Goal: Task Accomplishment & Management: Complete application form

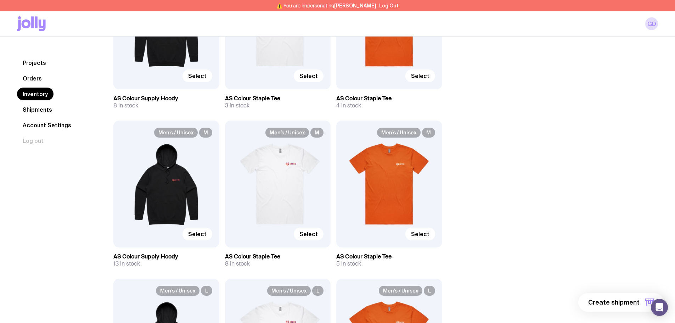
scroll to position [390, 0]
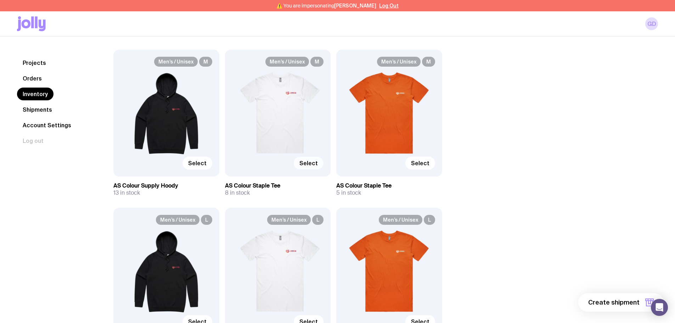
click at [306, 165] on span "Select" at bounding box center [308, 162] width 18 height 7
click at [0, 0] on input "Select" at bounding box center [0, 0] width 0 height 0
click at [421, 165] on span "Select" at bounding box center [420, 162] width 18 height 7
click at [0, 0] on input "Select" at bounding box center [0, 0] width 0 height 0
click at [200, 162] on span "Select" at bounding box center [197, 162] width 18 height 7
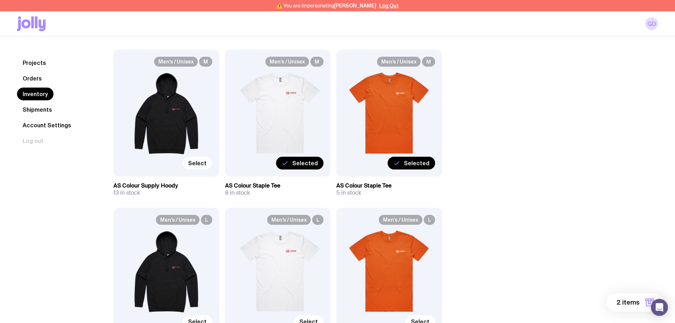
click at [0, 0] on input "Select" at bounding box center [0, 0] width 0 height 0
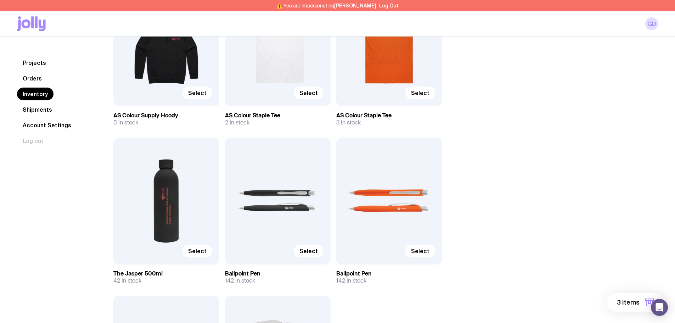
scroll to position [815, 0]
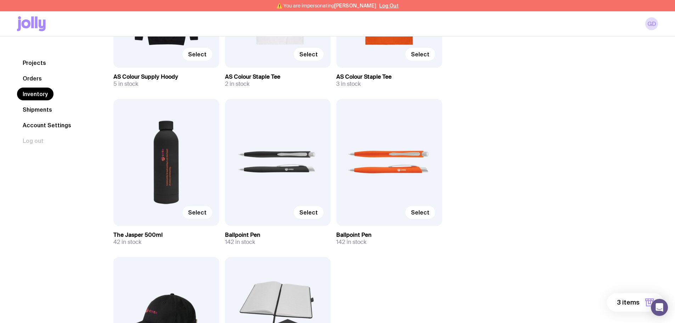
click at [199, 212] on span "Select" at bounding box center [197, 212] width 18 height 7
click at [0, 0] on input "Select" at bounding box center [0, 0] width 0 height 0
click at [309, 212] on span "Select" at bounding box center [308, 212] width 18 height 7
click at [0, 0] on input "Select" at bounding box center [0, 0] width 0 height 0
click at [418, 213] on span "Select" at bounding box center [420, 212] width 18 height 7
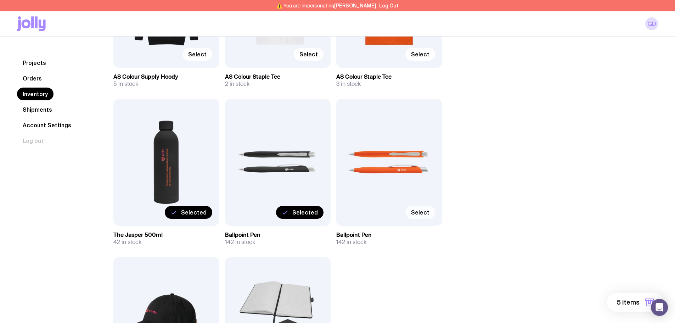
click at [0, 0] on input "Select" at bounding box center [0, 0] width 0 height 0
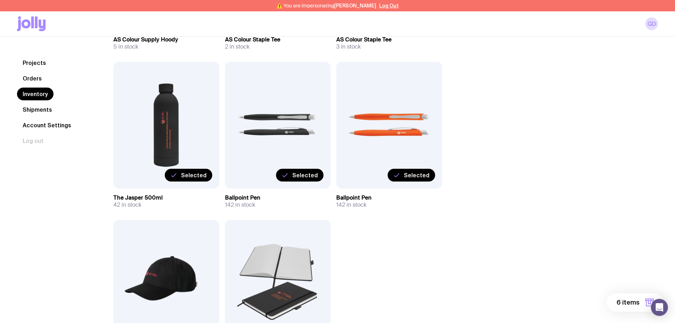
scroll to position [944, 0]
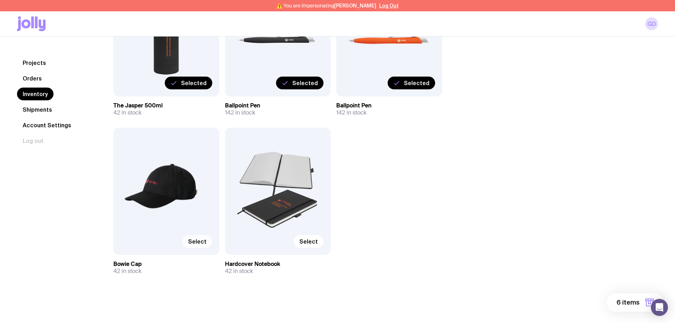
click at [202, 241] on span "Select" at bounding box center [197, 241] width 18 height 7
click at [0, 0] on input "Select" at bounding box center [0, 0] width 0 height 0
click at [304, 242] on span "Select" at bounding box center [308, 241] width 18 height 7
click at [0, 0] on input "Select" at bounding box center [0, 0] width 0 height 0
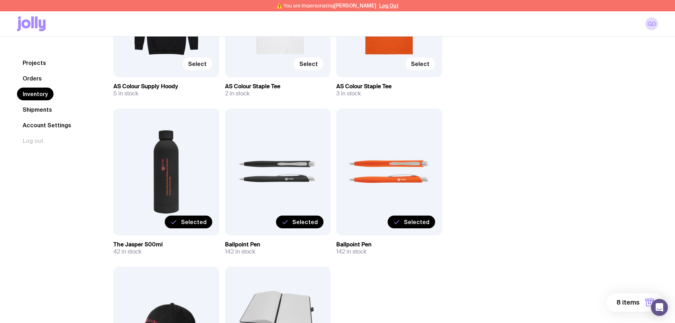
scroll to position [886, 0]
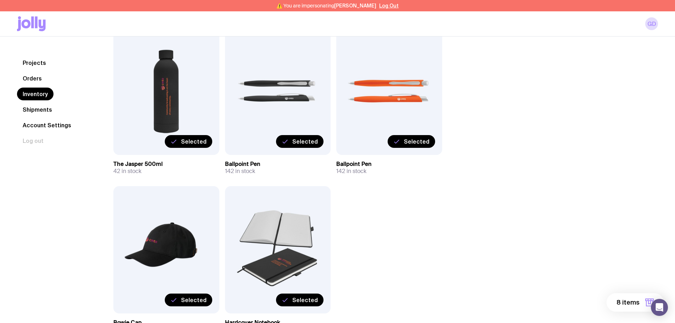
click at [538, 280] on button "8 items" at bounding box center [634, 302] width 57 height 18
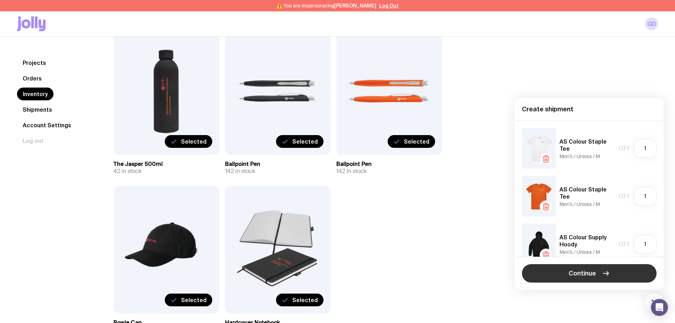
click at [538, 273] on button "Continue" at bounding box center [589, 273] width 135 height 18
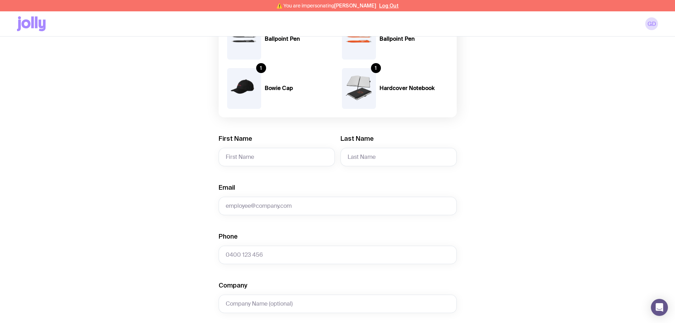
scroll to position [213, 0]
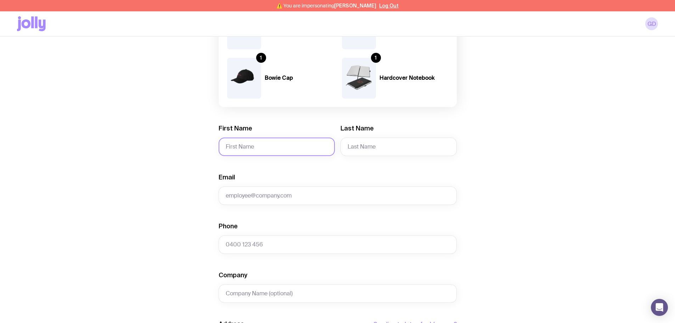
click at [273, 146] on input "First Name" at bounding box center [277, 146] width 116 height 18
type input "Nathan"
type input "Brown"
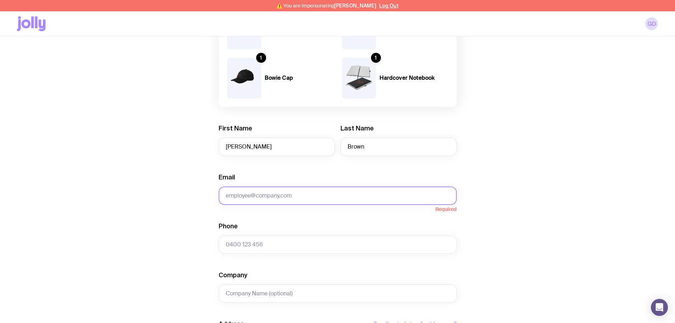
click at [323, 195] on input "Email" at bounding box center [338, 195] width 238 height 18
paste input "geraint@cmto.org.au"
type input "geraint@cmto.org.au"
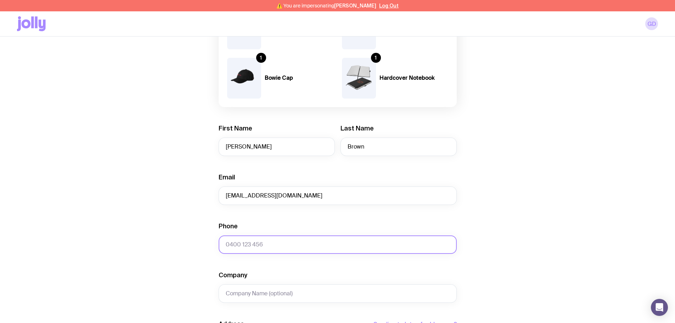
click at [288, 244] on input "Phone" at bounding box center [338, 244] width 238 height 18
paste input "0424 294 692"
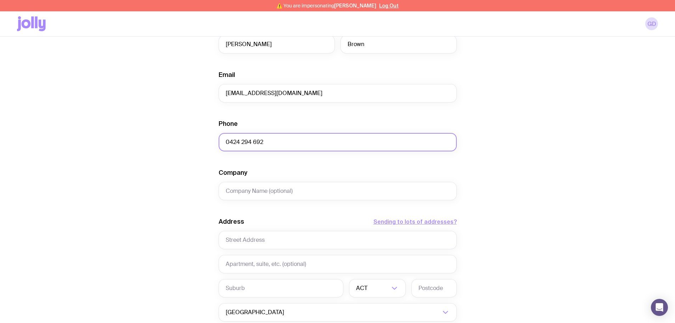
scroll to position [319, 0]
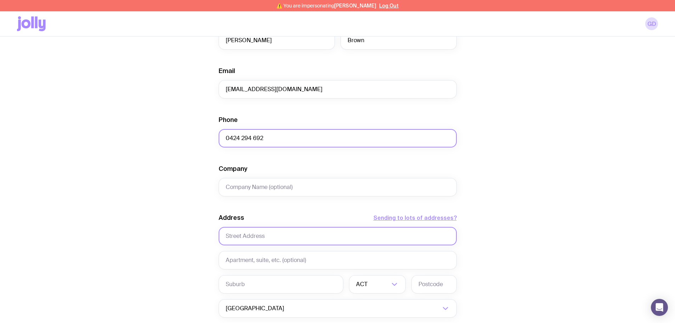
type input "0424 294 692"
click at [251, 236] on input "text" at bounding box center [338, 236] width 238 height 18
type input "13 Eagle Way"
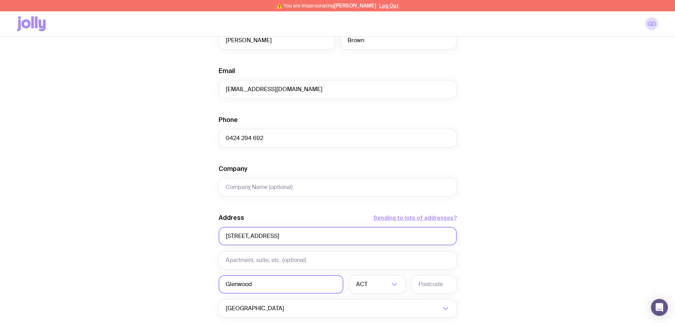
type input "Glenwood"
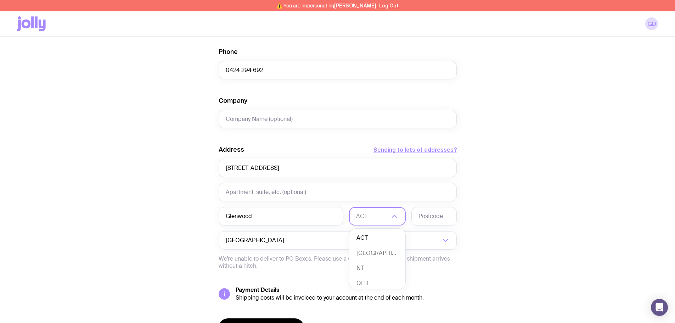
scroll to position [390, 0]
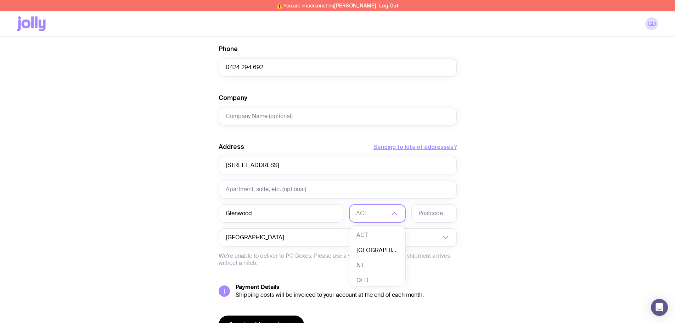
click at [372, 250] on li "NSW" at bounding box center [377, 250] width 56 height 15
click at [429, 220] on input "text" at bounding box center [433, 213] width 45 height 18
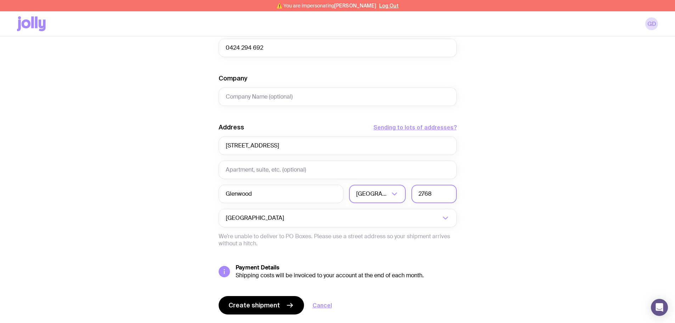
scroll to position [429, 0]
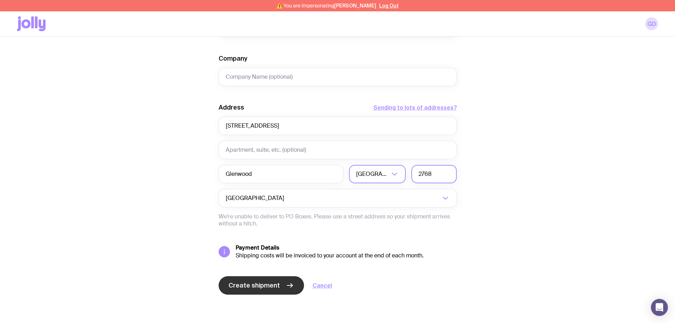
type input "2768"
click at [286, 280] on icon "submit" at bounding box center [290, 285] width 9 height 9
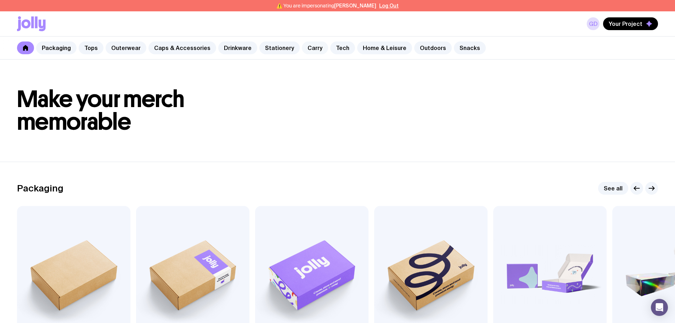
click at [309, 52] on link "Carry" at bounding box center [315, 47] width 26 height 13
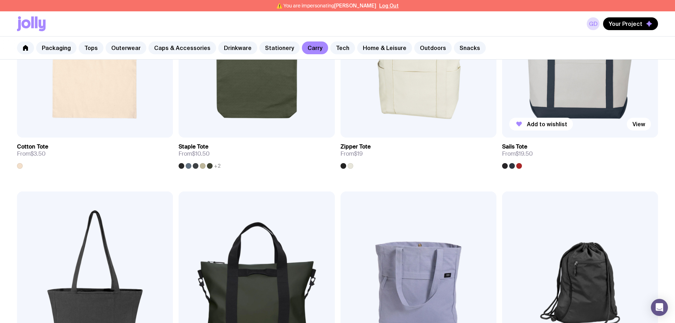
scroll to position [248, 0]
